Goal: Transaction & Acquisition: Subscribe to service/newsletter

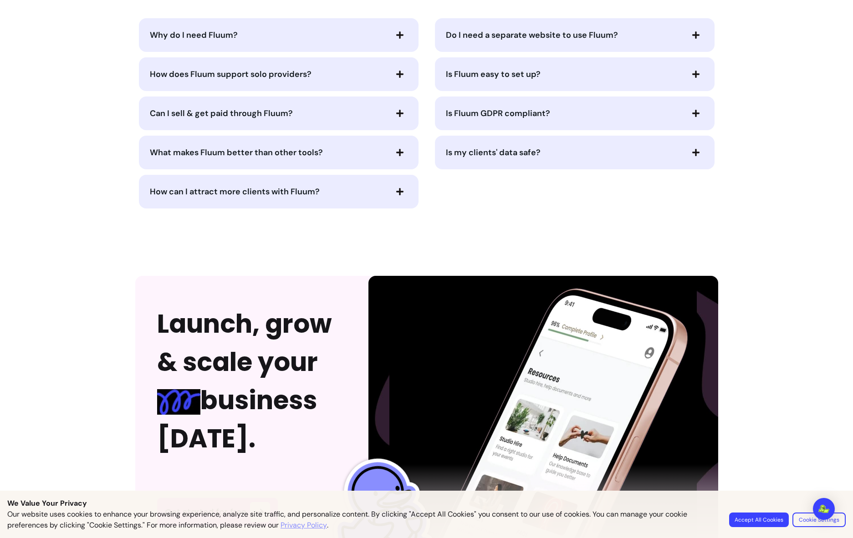
scroll to position [2251, 0]
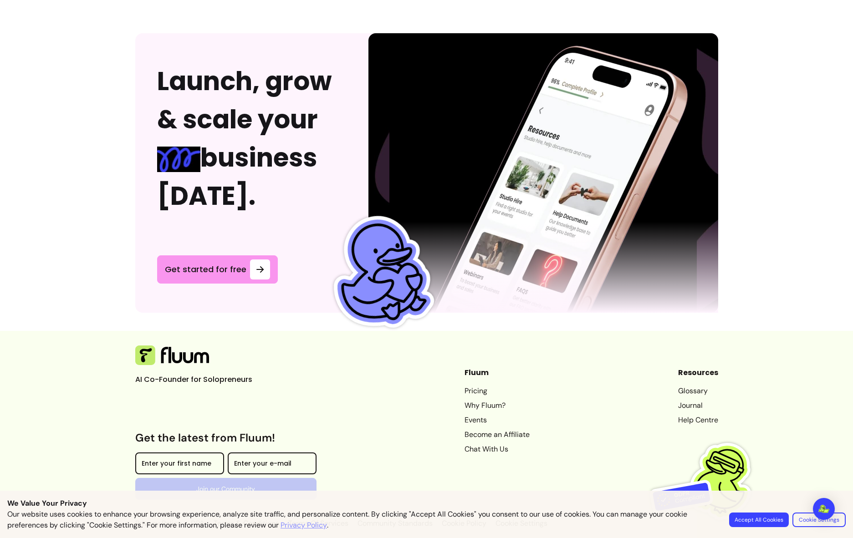
click at [758, 518] on button "Accept All Cookies" at bounding box center [759, 520] width 60 height 15
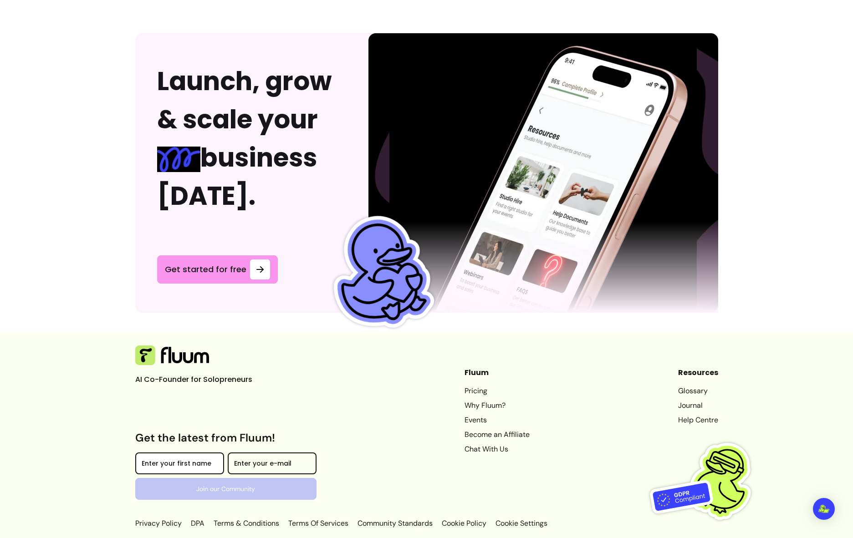
click at [143, 456] on div at bounding box center [180, 463] width 76 height 15
click at [265, 454] on div "Enter your e-mail" at bounding box center [272, 463] width 89 height 22
click at [263, 412] on div "AI Co-Founder for Solopreneurs Get the latest from Fluum! Enter your first name…" at bounding box center [225, 422] width 181 height 155
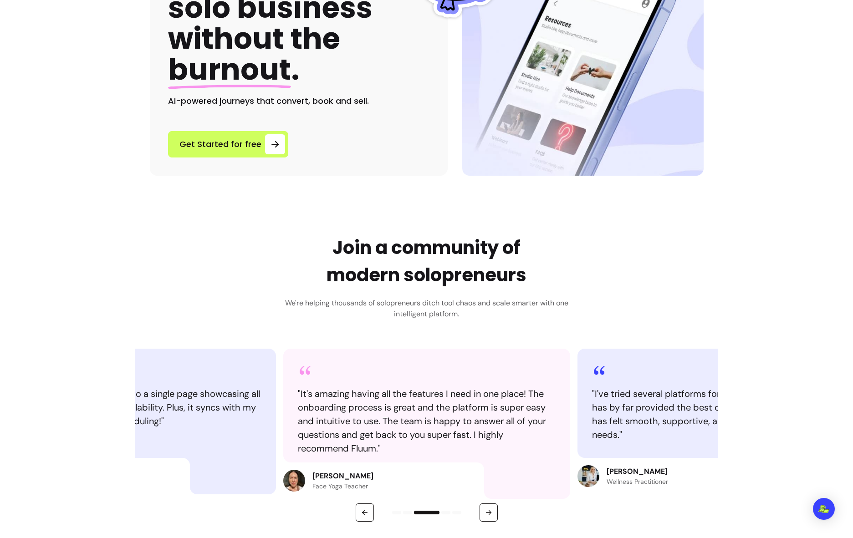
scroll to position [0, 0]
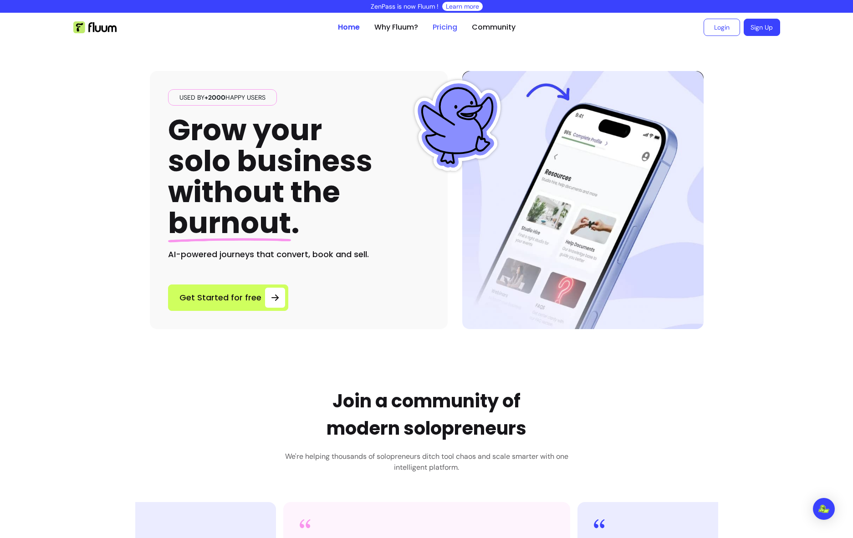
click at [450, 28] on link "Pricing" at bounding box center [444, 27] width 25 height 11
